Goal: Obtain resource: Download file/media

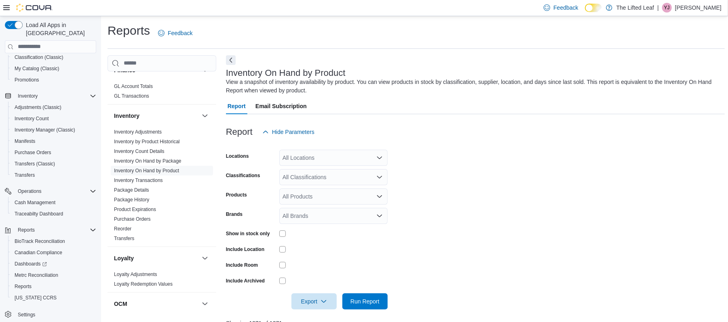
click at [167, 172] on link "Inventory On Hand by Product" at bounding box center [146, 171] width 65 height 6
click at [142, 187] on span "Package Details" at bounding box center [162, 190] width 102 height 10
click at [151, 188] on span "Package Details" at bounding box center [162, 190] width 102 height 10
click at [129, 189] on link "Package Details" at bounding box center [131, 191] width 35 height 6
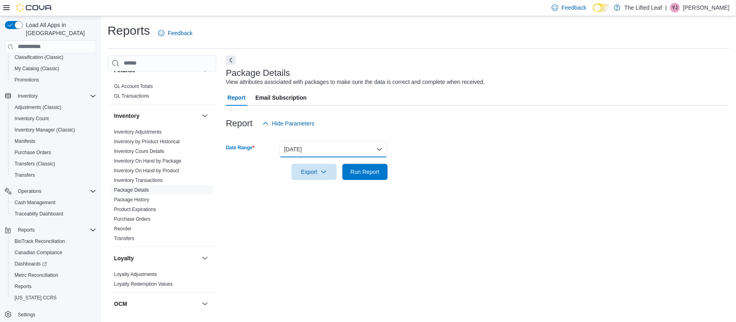
click at [330, 152] on button "[DATE]" at bounding box center [333, 149] width 108 height 16
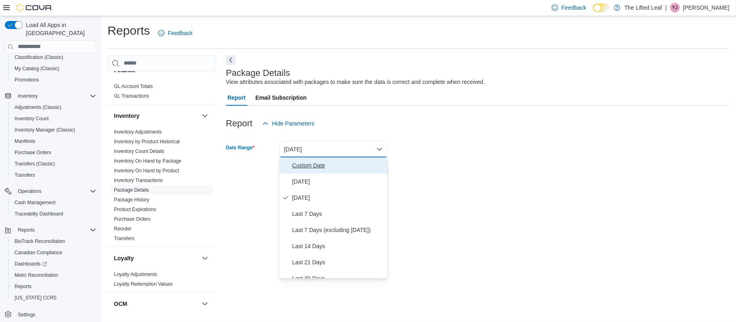
click at [316, 162] on span "Custom Date" at bounding box center [338, 166] width 92 height 10
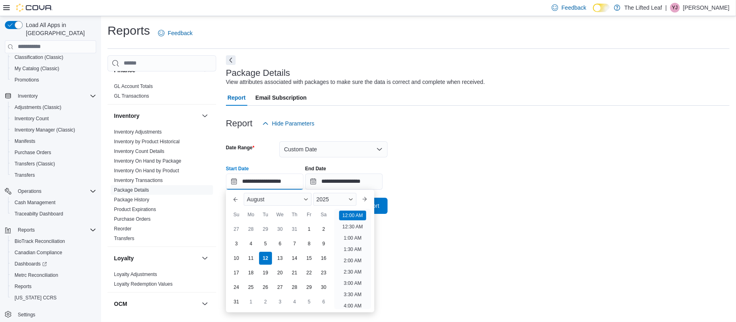
click at [234, 182] on input "**********" at bounding box center [265, 182] width 78 height 16
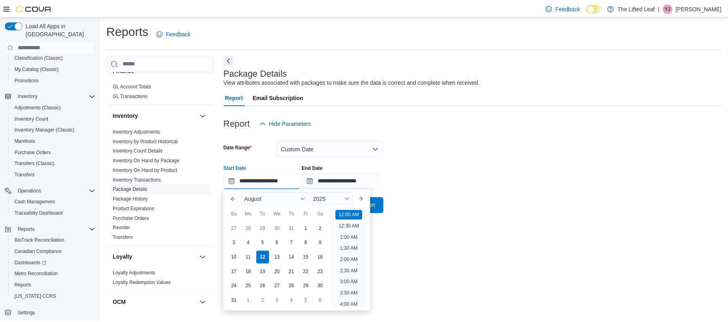
scroll to position [25, 0]
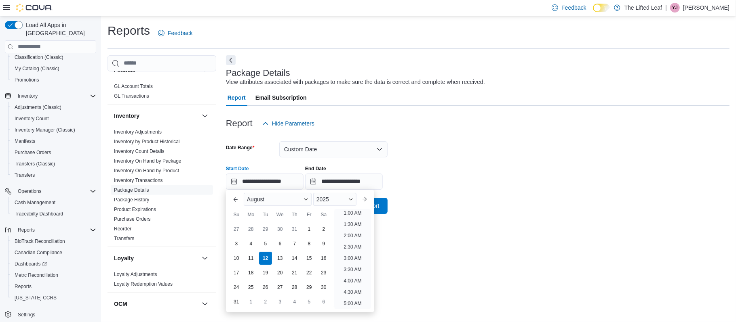
click at [266, 261] on div "12" at bounding box center [265, 258] width 13 height 13
click at [513, 120] on div "Report Hide Parameters" at bounding box center [478, 124] width 504 height 16
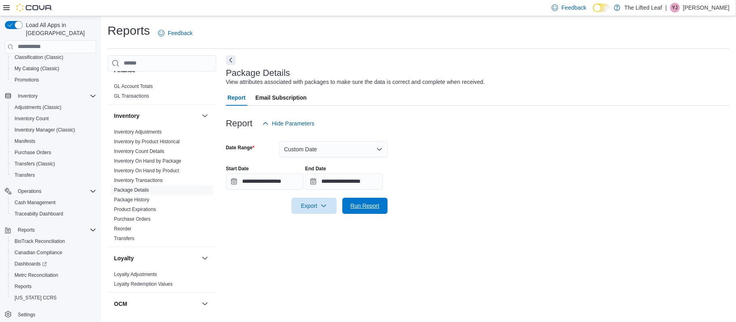
click at [352, 205] on span "Run Report" at bounding box center [364, 206] width 29 height 8
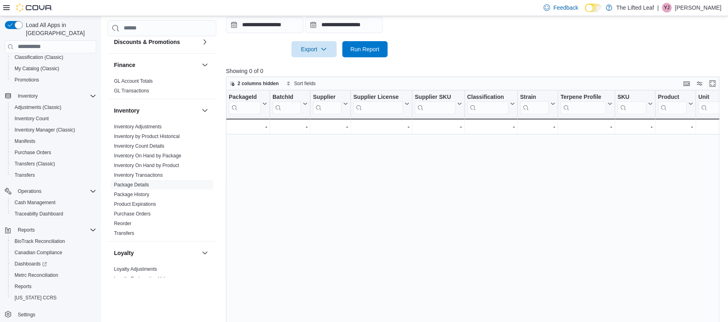
scroll to position [193, 0]
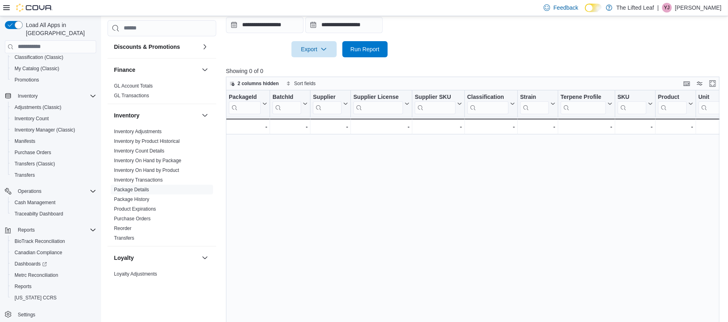
click at [167, 162] on link "Inventory On Hand by Package" at bounding box center [147, 161] width 67 height 6
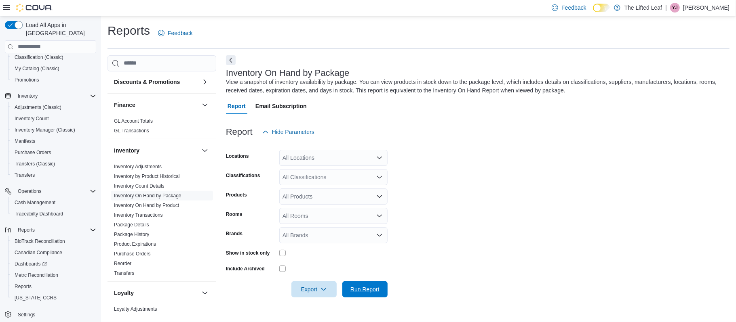
click at [358, 292] on span "Run Report" at bounding box center [364, 290] width 29 height 8
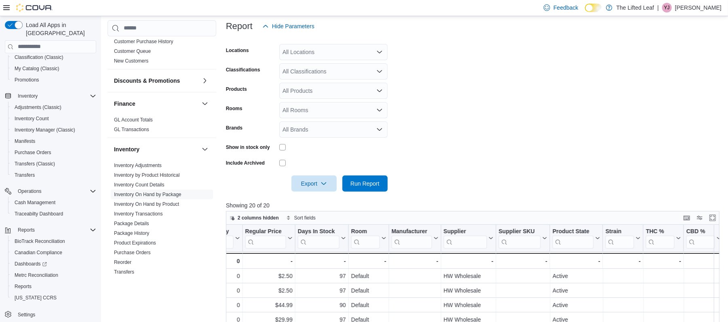
scroll to position [154, 0]
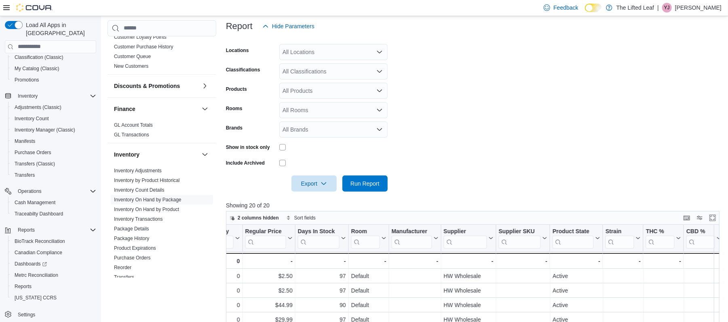
click at [159, 211] on link "Inventory On Hand by Product" at bounding box center [146, 210] width 65 height 6
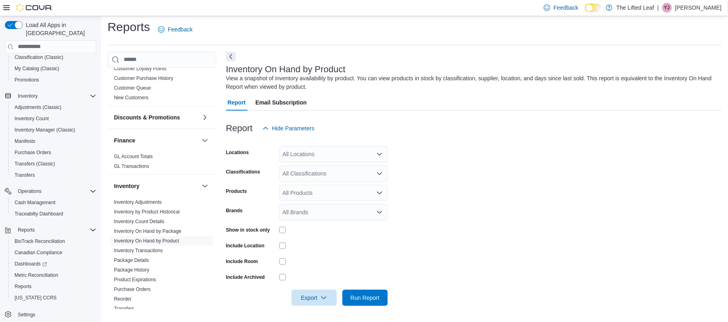
scroll to position [3, 0]
click at [139, 262] on link "Package Details" at bounding box center [131, 261] width 35 height 6
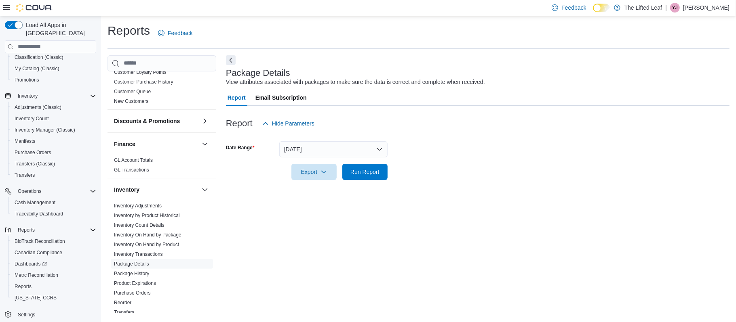
click at [371, 181] on div at bounding box center [478, 185] width 504 height 10
click at [293, 134] on div at bounding box center [478, 137] width 504 height 10
click at [297, 150] on button "[DATE]" at bounding box center [333, 149] width 108 height 16
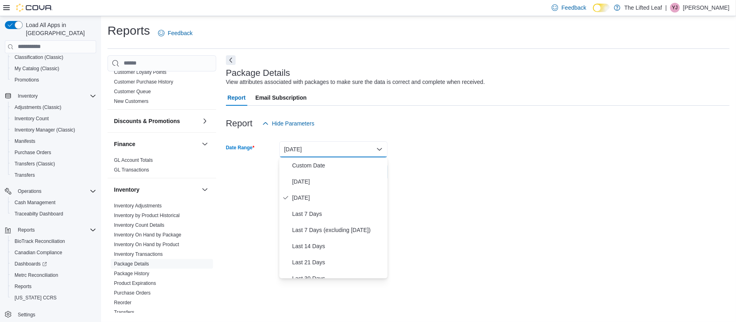
click at [298, 152] on button "[DATE]" at bounding box center [333, 149] width 108 height 16
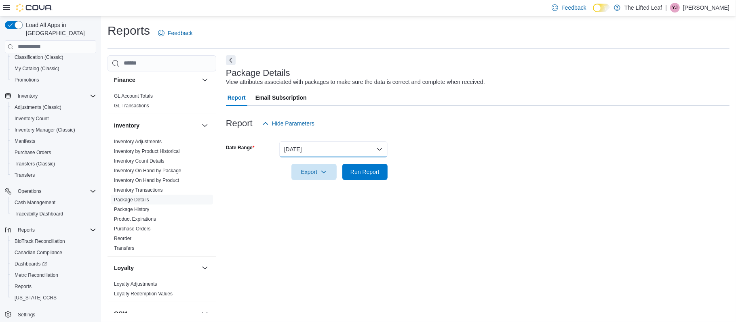
scroll to position [219, 0]
click at [143, 249] on span "Transfers" at bounding box center [162, 248] width 102 height 10
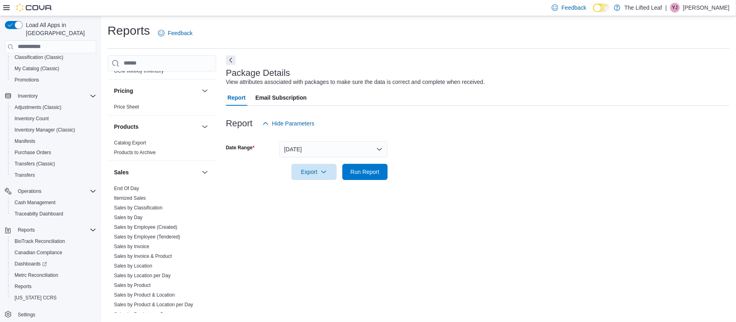
scroll to position [477, 0]
click at [136, 201] on link "Itemized Sales" at bounding box center [130, 199] width 32 height 6
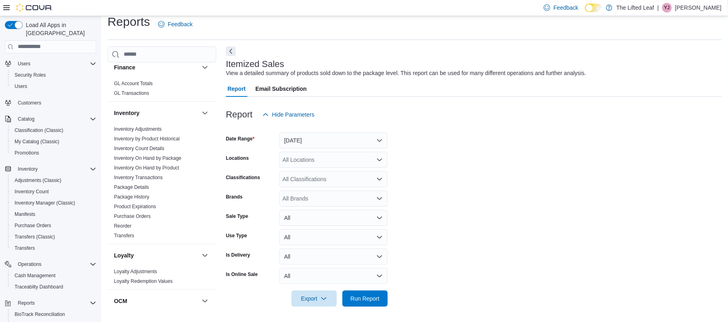
scroll to position [2, 0]
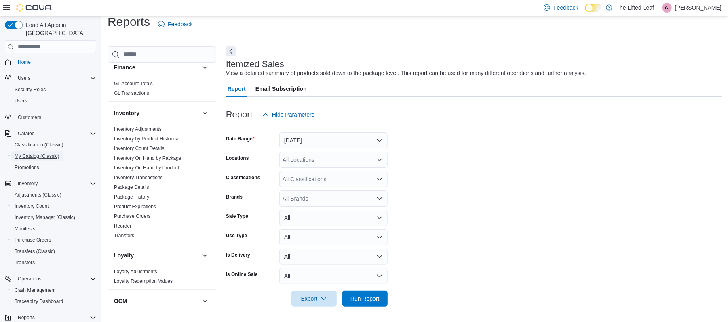
click at [21, 153] on span "My Catalog (Classic)" at bounding box center [37, 157] width 45 height 10
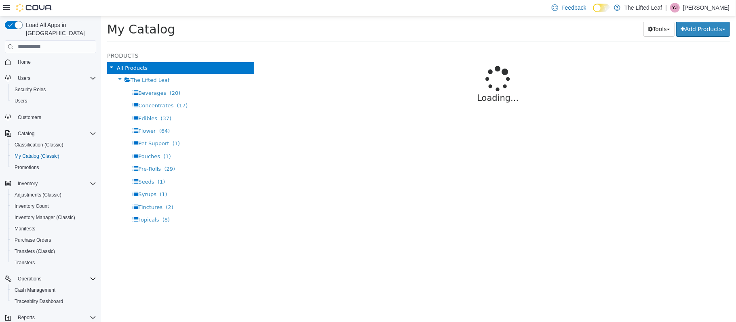
select select "**********"
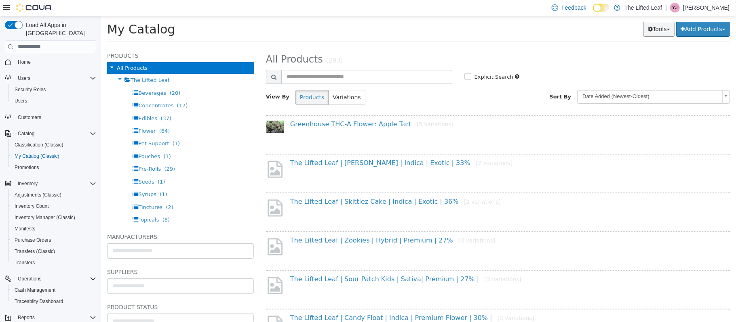
click at [647, 31] on icon "button" at bounding box center [649, 29] width 5 height 6
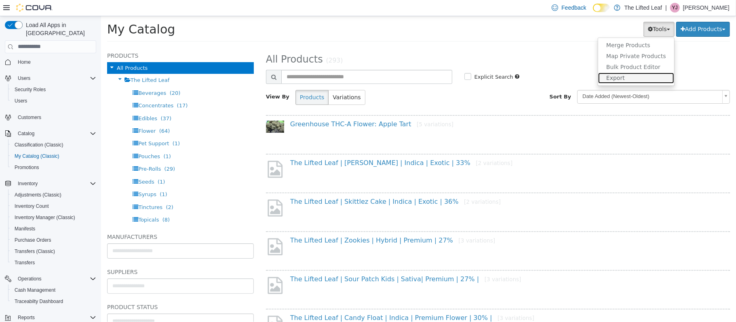
click at [630, 76] on link "Export" at bounding box center [636, 77] width 76 height 11
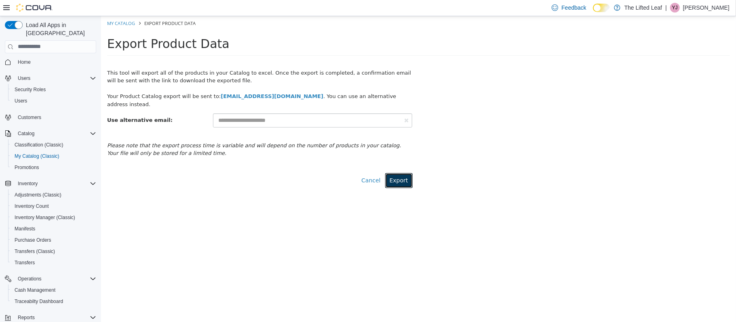
click at [393, 173] on button "Export" at bounding box center [398, 180] width 27 height 15
select select "**********"
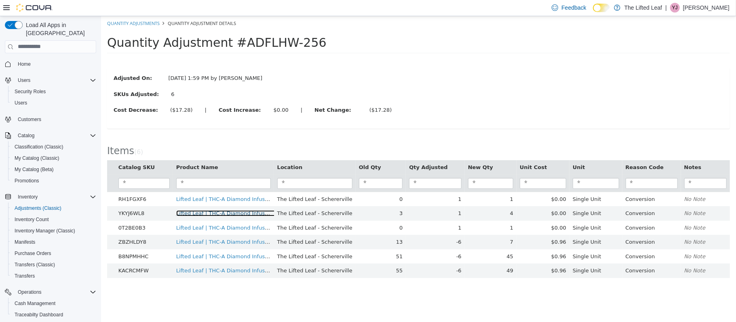
scroll to position [101, 0]
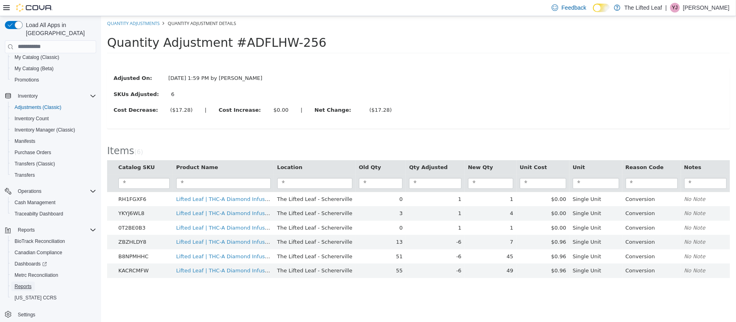
click at [27, 284] on span "Reports" at bounding box center [23, 287] width 17 height 6
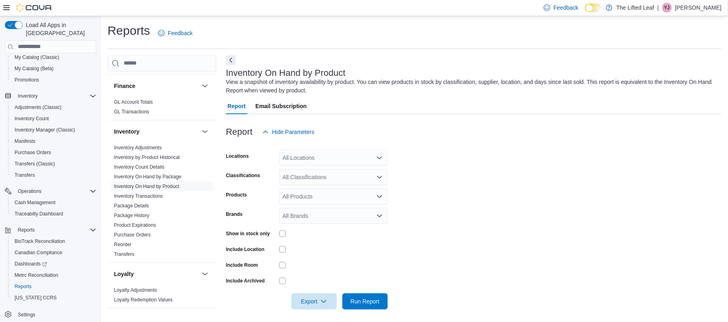
scroll to position [220, 0]
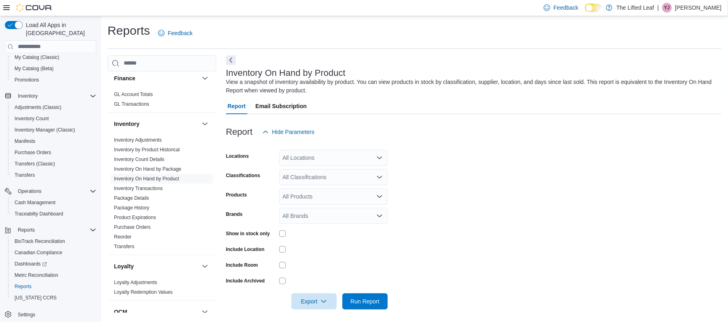
click at [173, 177] on link "Inventory On Hand by Product" at bounding box center [146, 179] width 65 height 6
click at [298, 301] on span "Export" at bounding box center [314, 302] width 36 height 16
click at [325, 253] on span "Export to Excel" at bounding box center [315, 253] width 36 height 6
click at [164, 181] on link "Inventory On Hand by Product" at bounding box center [146, 179] width 65 height 6
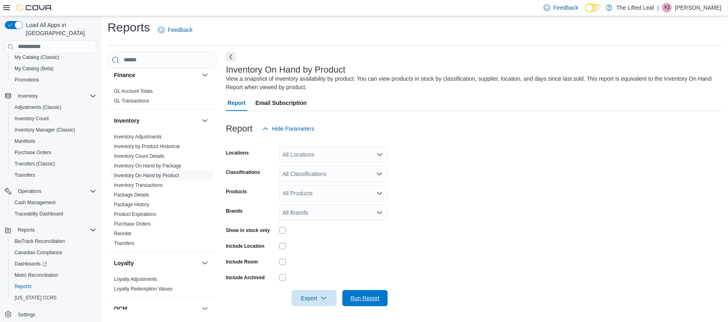
drag, startPoint x: 398, startPoint y: 219, endPoint x: 361, endPoint y: 296, distance: 85.3
click at [361, 296] on span "Run Report" at bounding box center [364, 299] width 29 height 8
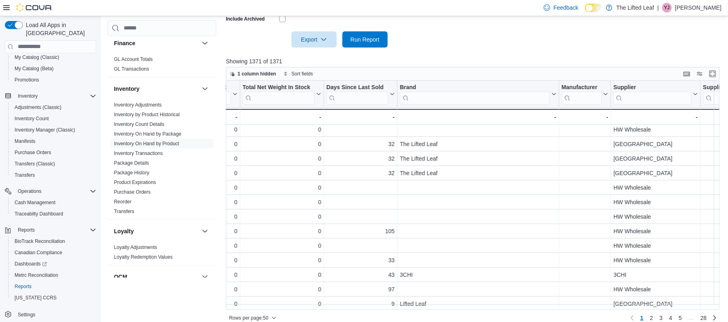
scroll to position [0, 1266]
